Goal: Information Seeking & Learning: Learn about a topic

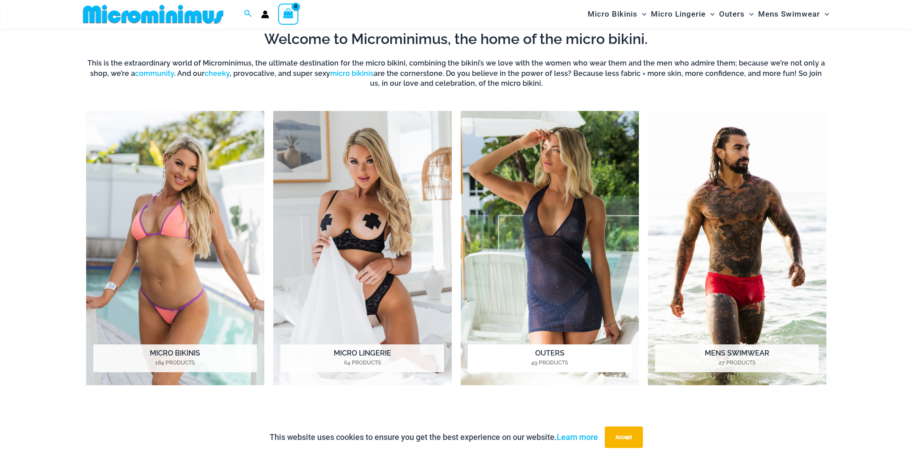
scroll to position [486, 0]
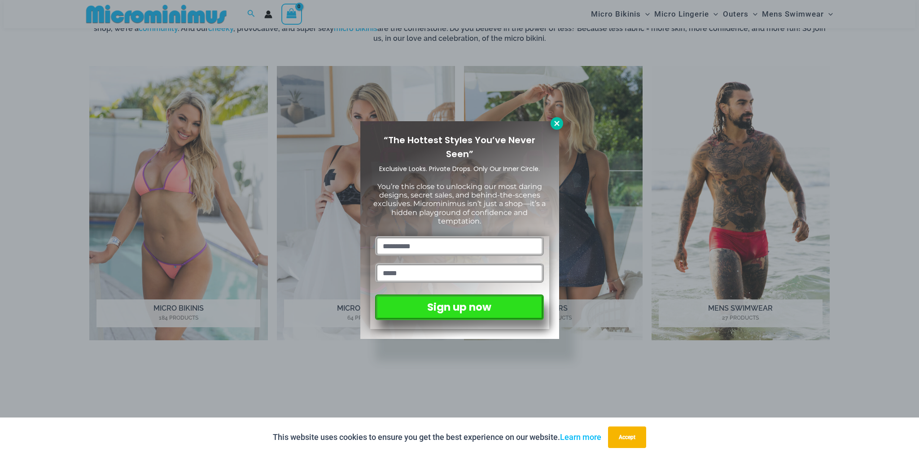
click at [553, 122] on icon at bounding box center [557, 123] width 8 height 8
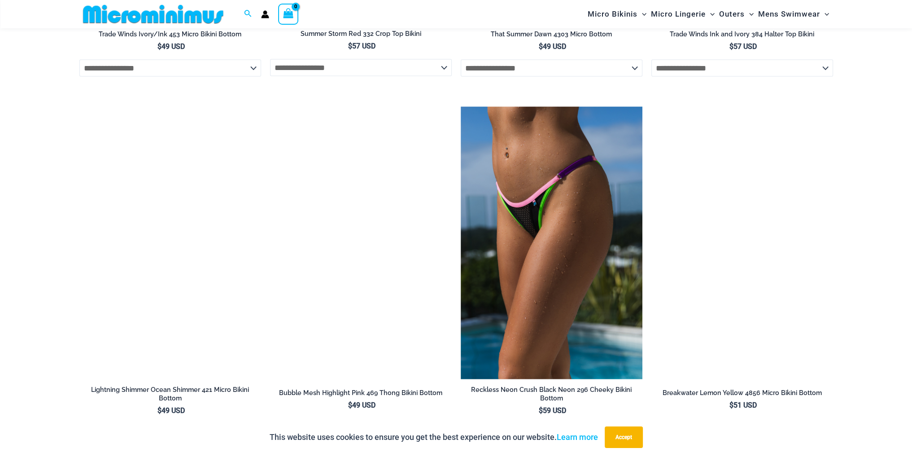
scroll to position [2303, 0]
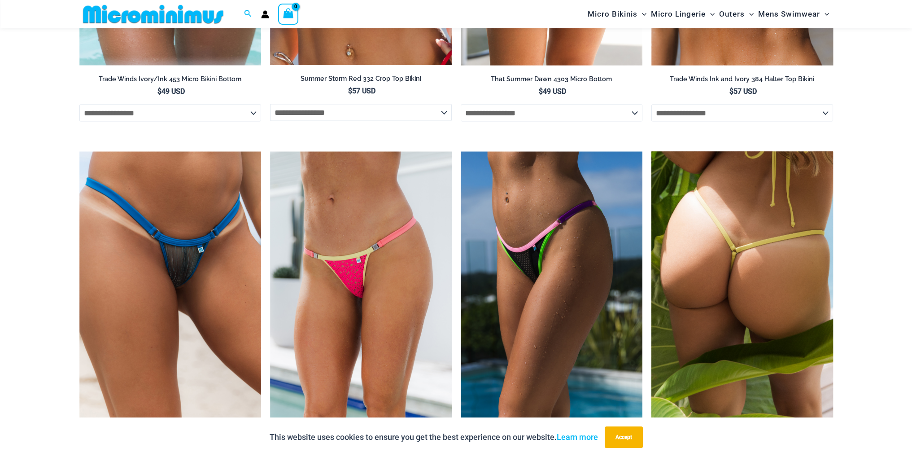
click at [687, 202] on img at bounding box center [743, 288] width 182 height 273
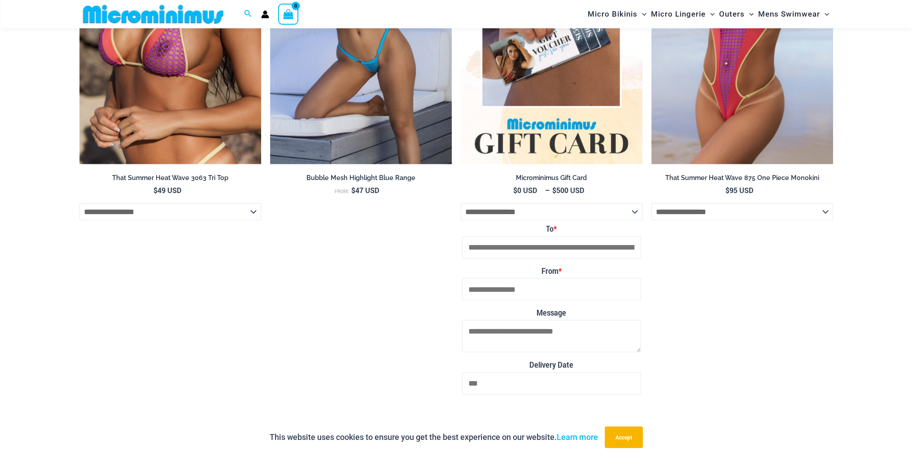
scroll to position [2415, 0]
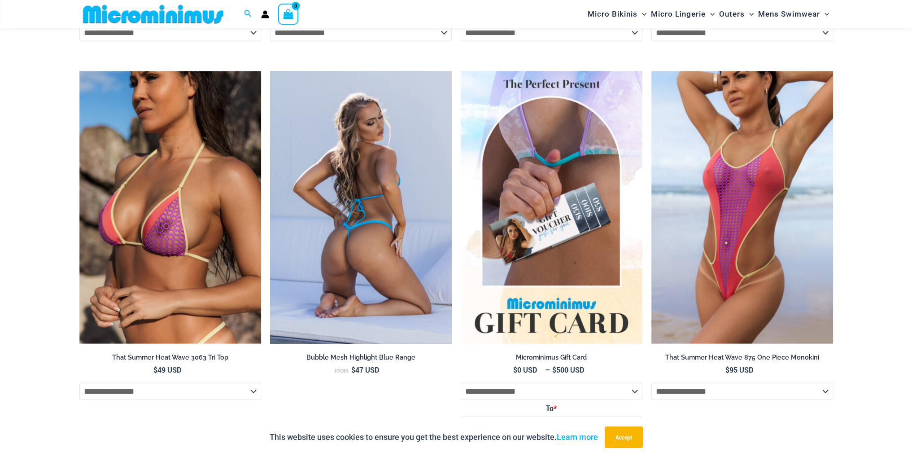
click at [341, 196] on img at bounding box center [361, 207] width 182 height 273
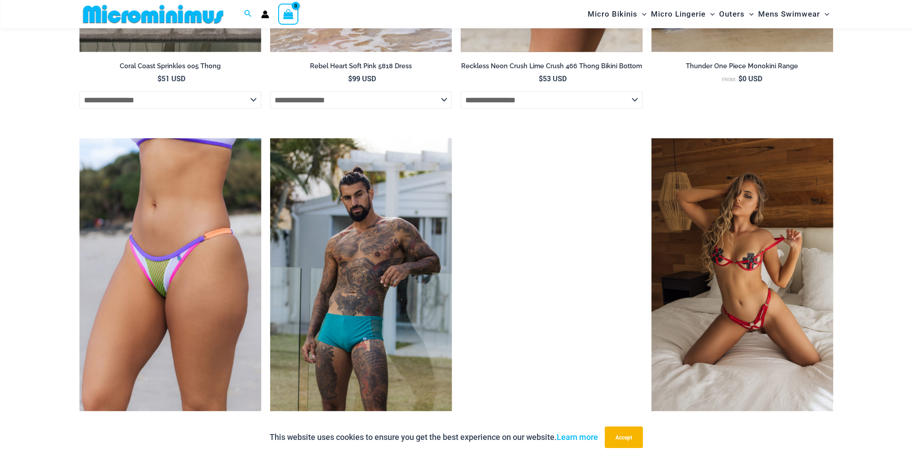
scroll to position [3133, 0]
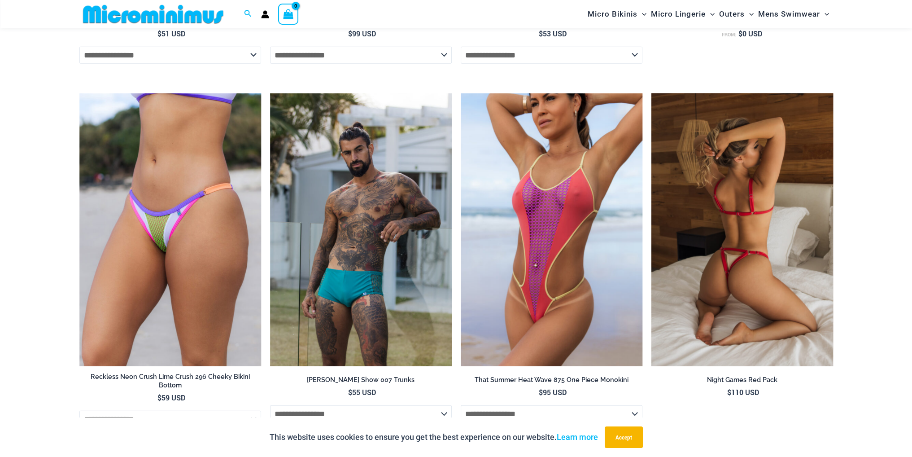
click at [731, 226] on img at bounding box center [743, 229] width 182 height 273
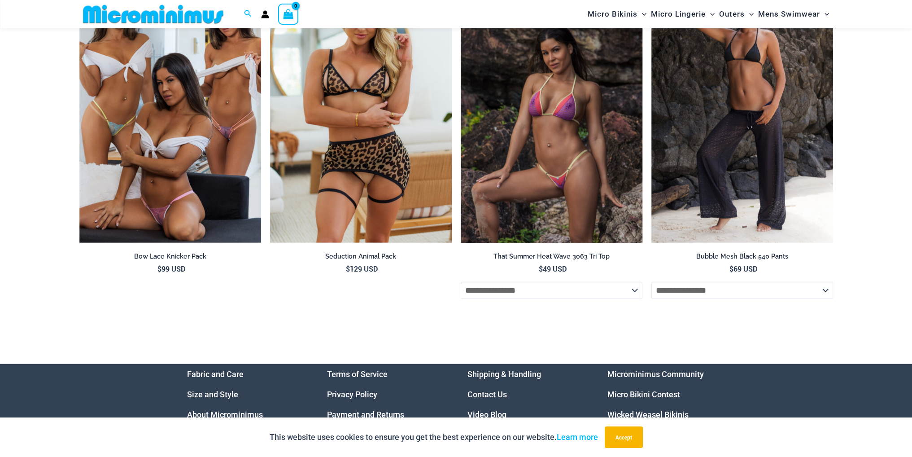
scroll to position [2845, 0]
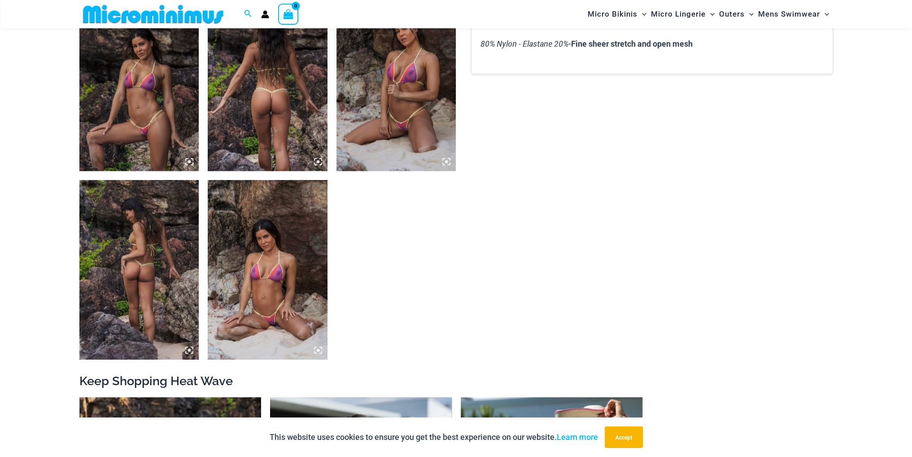
scroll to position [575, 0]
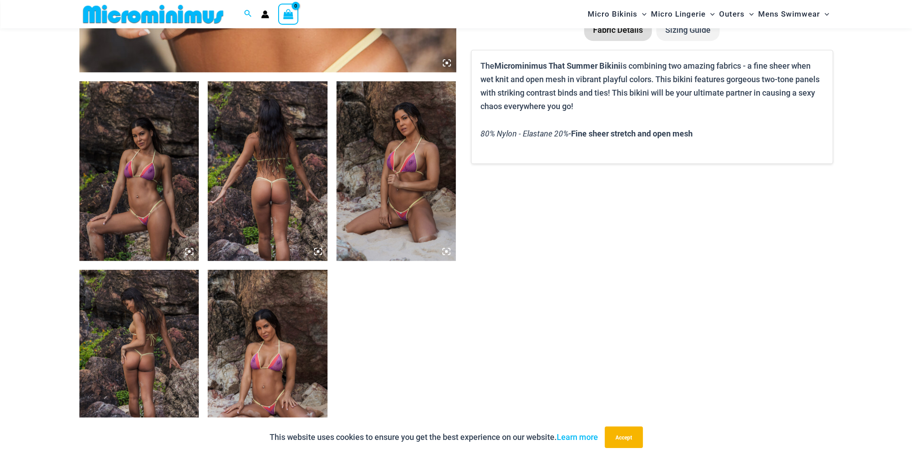
click at [391, 195] on img at bounding box center [397, 171] width 120 height 180
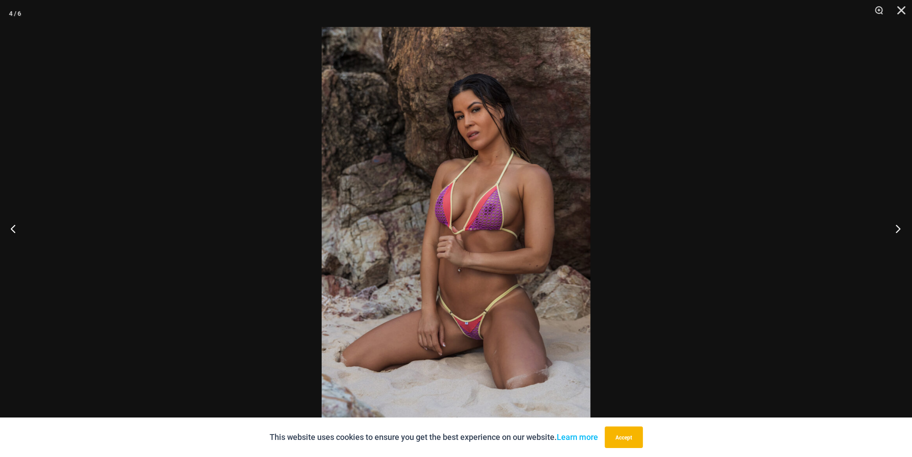
click at [896, 226] on button "Next" at bounding box center [896, 228] width 34 height 45
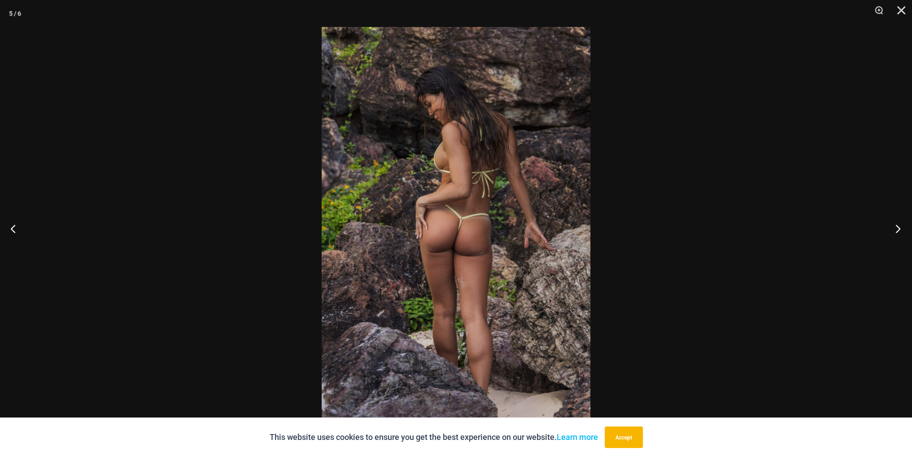
click at [896, 226] on button "Next" at bounding box center [896, 228] width 34 height 45
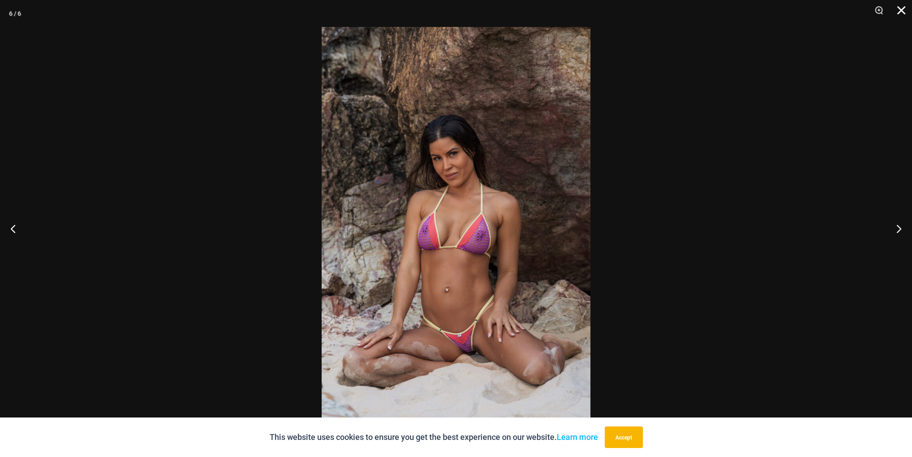
click at [901, 13] on button "Close" at bounding box center [898, 13] width 22 height 27
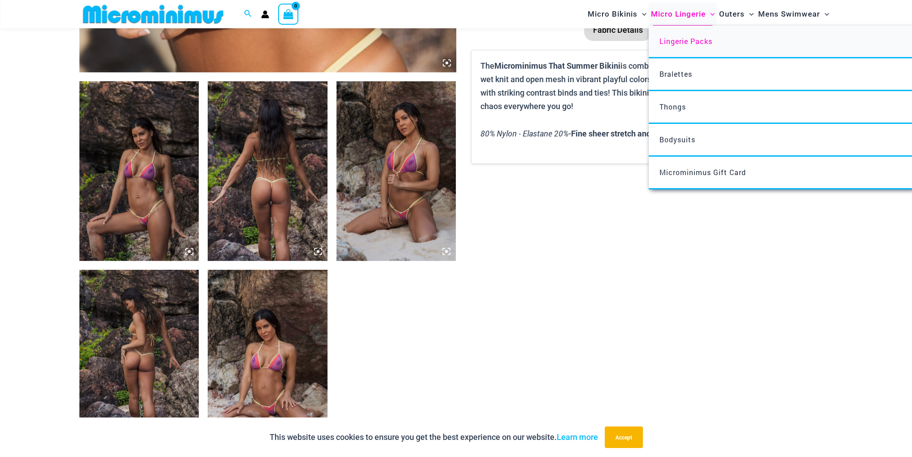
click at [682, 38] on span "Lingerie Packs" at bounding box center [686, 40] width 53 height 9
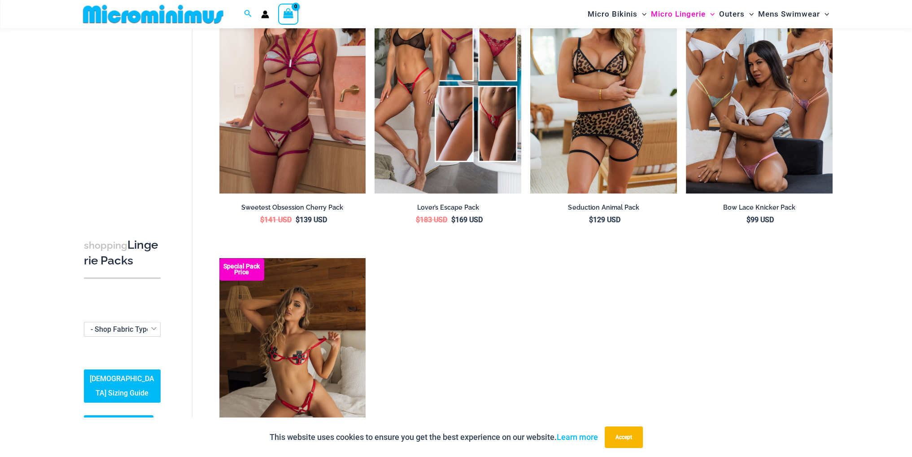
scroll to position [1069, 0]
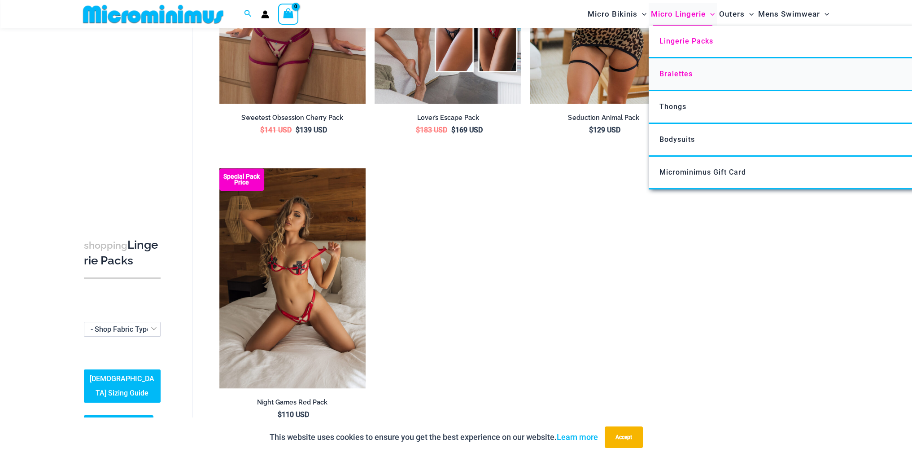
click at [669, 75] on span "Bralettes" at bounding box center [676, 74] width 33 height 9
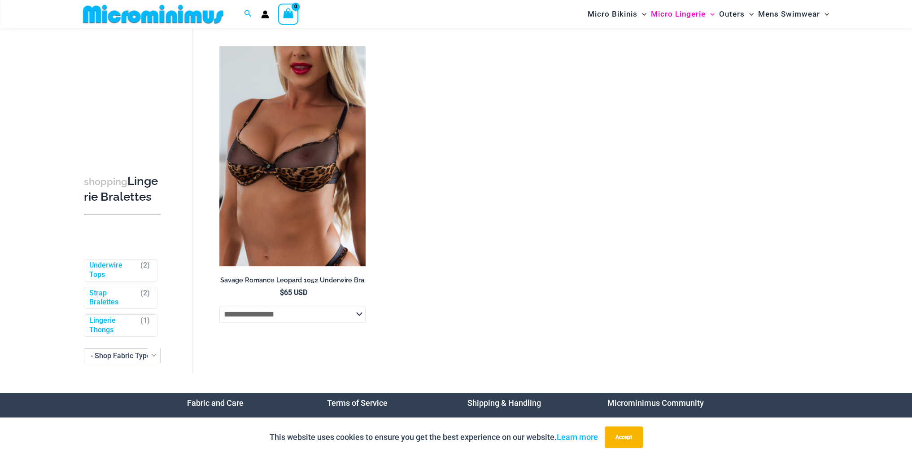
scroll to position [710, 0]
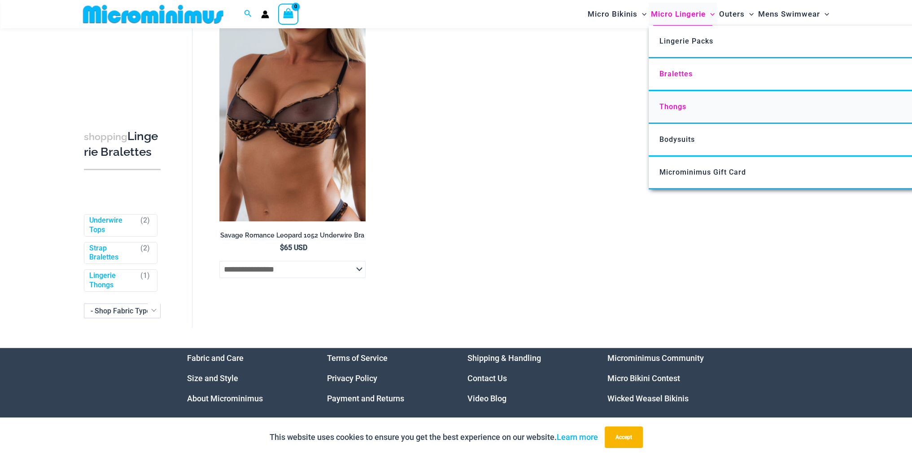
click at [680, 103] on span "Thongs" at bounding box center [673, 106] width 27 height 9
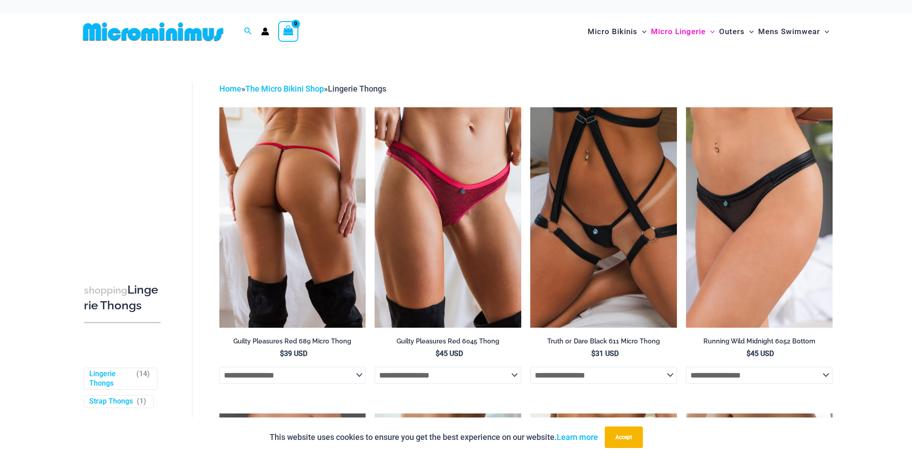
click at [319, 136] on img at bounding box center [292, 217] width 147 height 220
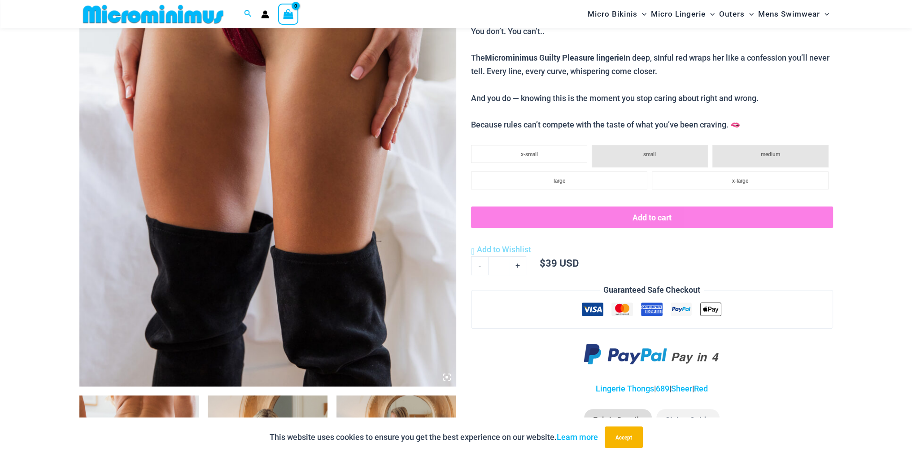
scroll to position [171, 0]
